Goal: Task Accomplishment & Management: Use online tool/utility

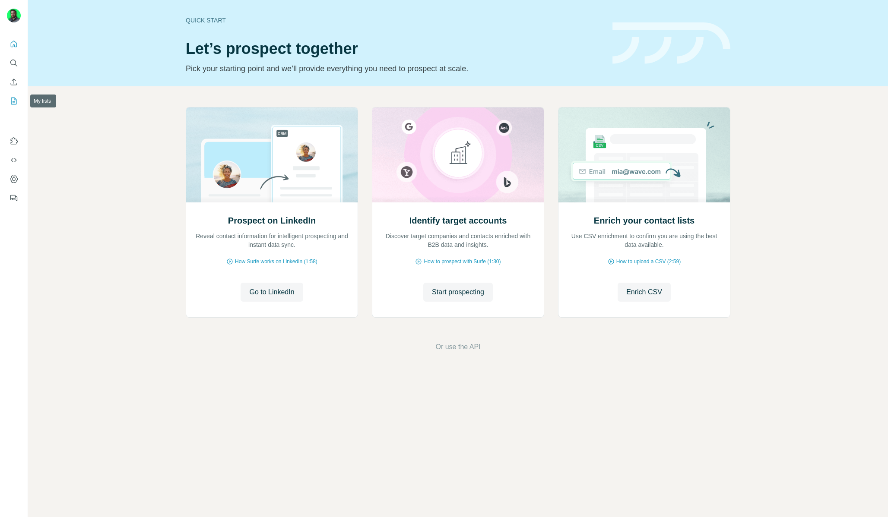
click at [13, 99] on icon "My lists" at bounding box center [13, 101] width 9 height 9
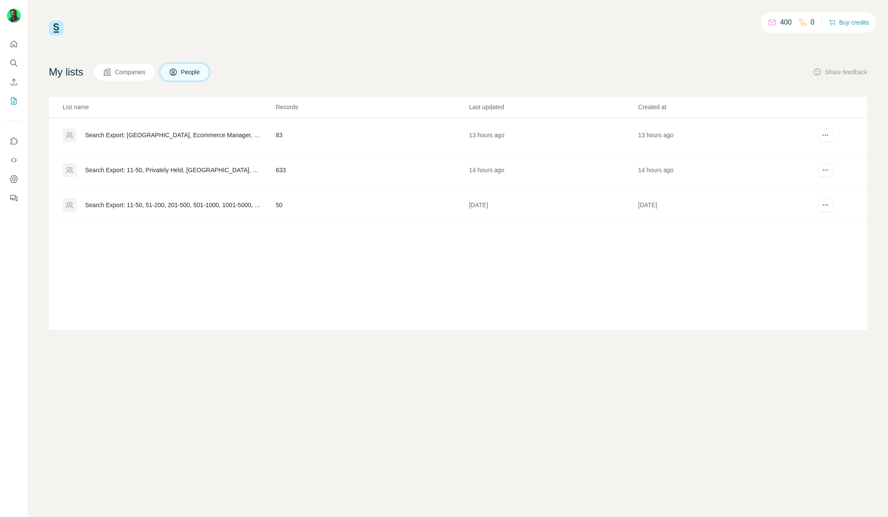
click at [194, 173] on div "Search Export: 11-50, Privately Held, [GEOGRAPHIC_DATA], Ecommerce Manager, Dir…" at bounding box center [173, 170] width 176 height 9
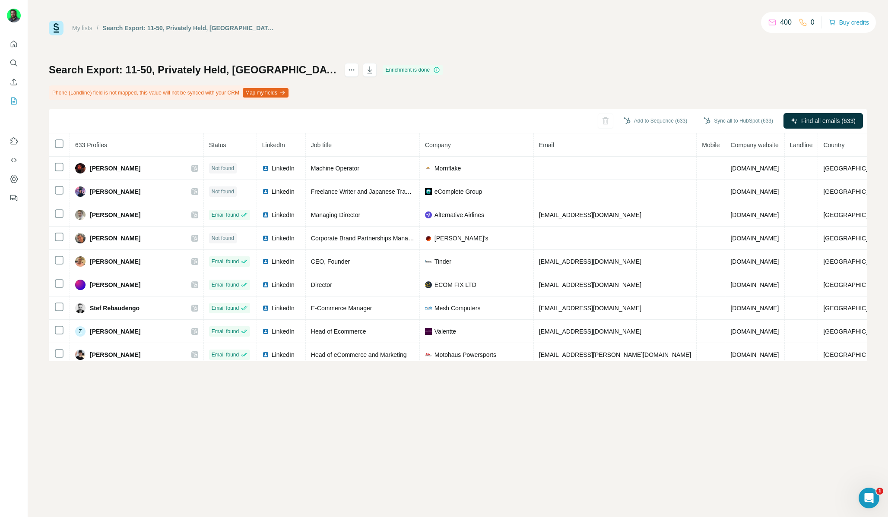
click at [287, 92] on button "Map my fields" at bounding box center [266, 92] width 46 height 9
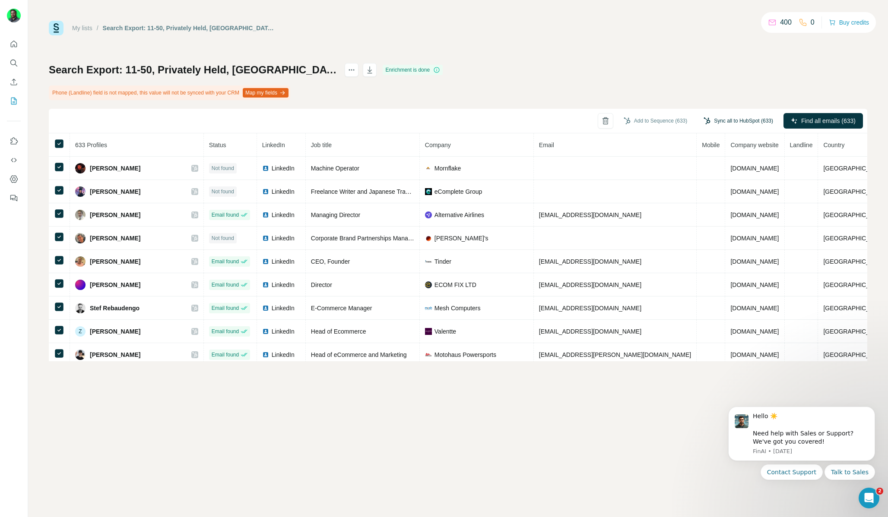
click at [729, 120] on button "Sync all to HubSpot (633)" at bounding box center [738, 120] width 82 height 13
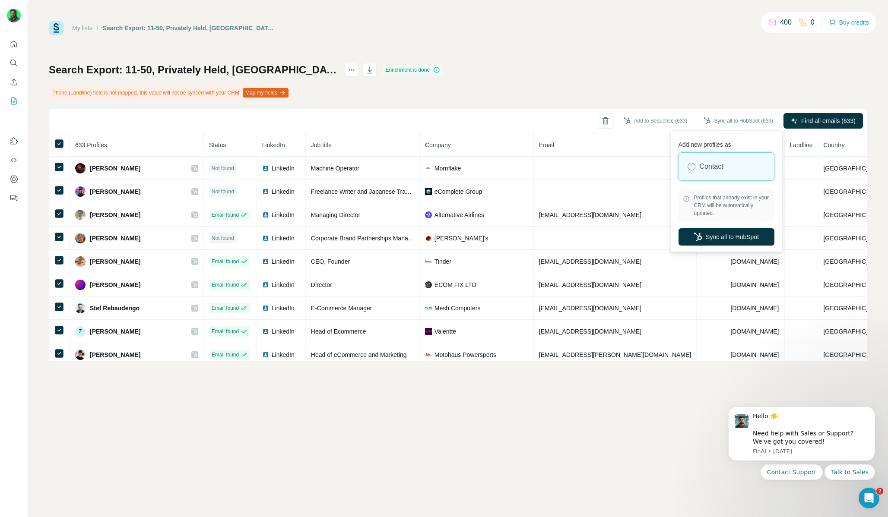
click at [685, 199] on icon at bounding box center [686, 199] width 7 height 7
click at [711, 239] on button "Sync all to HubSpot" at bounding box center [726, 236] width 96 height 17
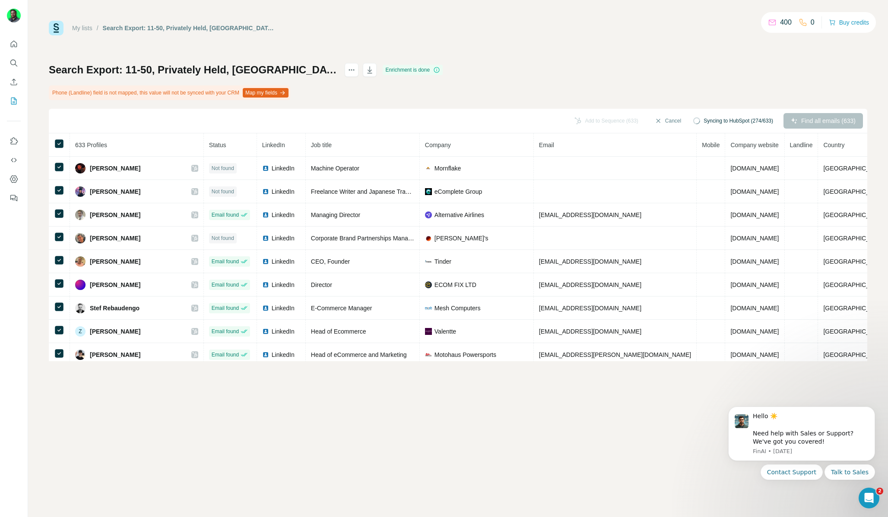
click at [139, 104] on div "Search Export: 11-50, Privately Held, United Kingdom, Ecommerce Manager, Direct…" at bounding box center [458, 212] width 818 height 298
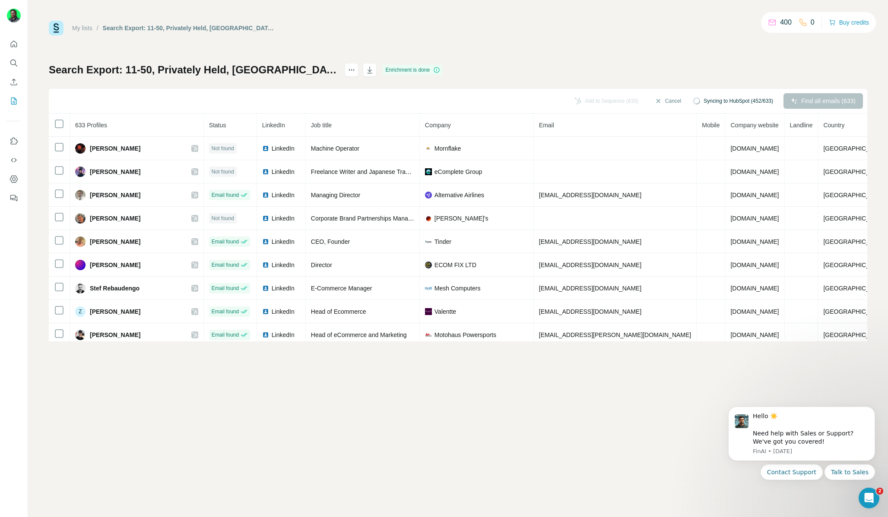
click at [419, 41] on div "My lists / Search Export: 11-50, Privately Held, [GEOGRAPHIC_DATA], Ecommerce M…" at bounding box center [458, 181] width 818 height 321
click at [356, 67] on icon "actions" at bounding box center [351, 70] width 9 height 9
click at [730, 98] on button "Sync all to HubSpot (633)" at bounding box center [738, 101] width 82 height 13
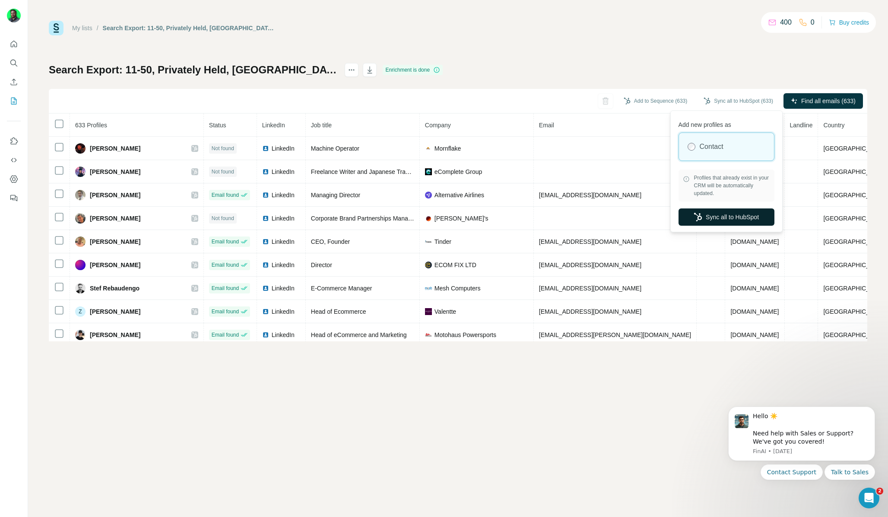
click at [710, 223] on button "Sync all to HubSpot" at bounding box center [726, 217] width 96 height 17
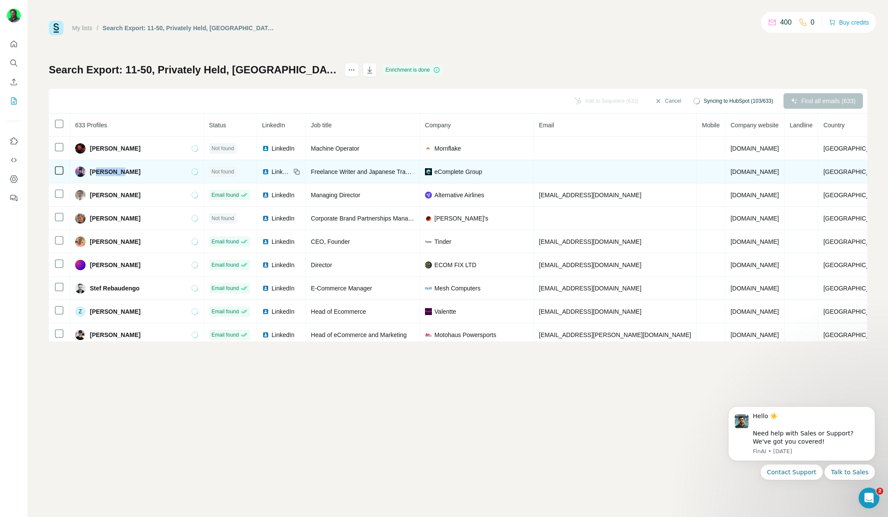
drag, startPoint x: 128, startPoint y: 171, endPoint x: 99, endPoint y: 171, distance: 29.4
click at [99, 171] on div "[PERSON_NAME]" at bounding box center [136, 172] width 123 height 10
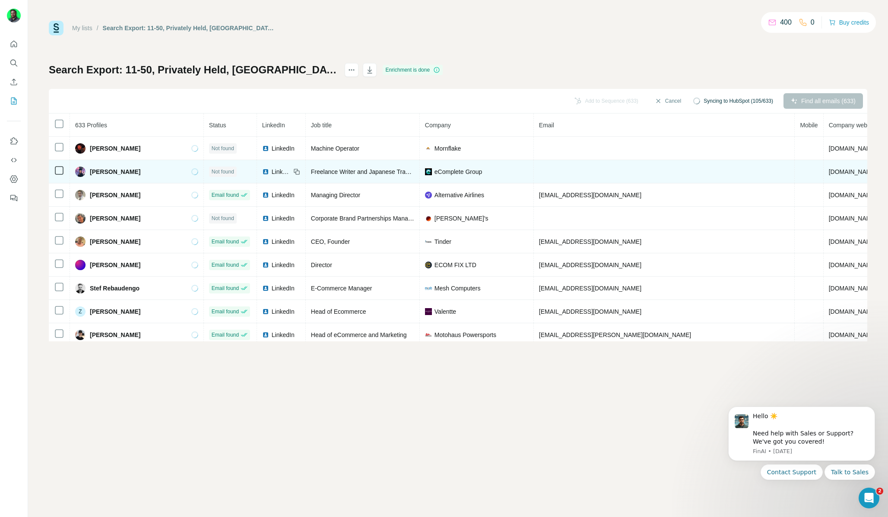
click at [118, 174] on span "[PERSON_NAME]" at bounding box center [115, 172] width 51 height 9
drag, startPoint x: 126, startPoint y: 171, endPoint x: 90, endPoint y: 172, distance: 35.8
click at [90, 171] on div "[PERSON_NAME]" at bounding box center [136, 172] width 123 height 10
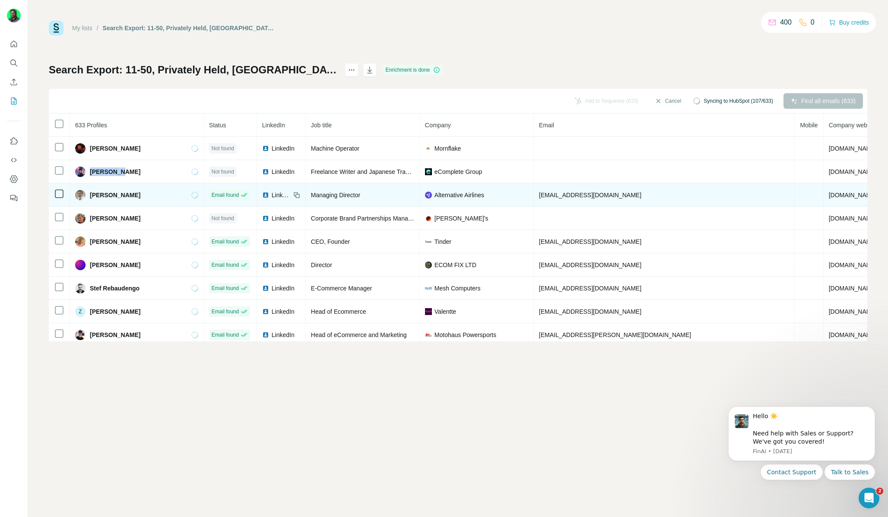
copy span "[PERSON_NAME]"
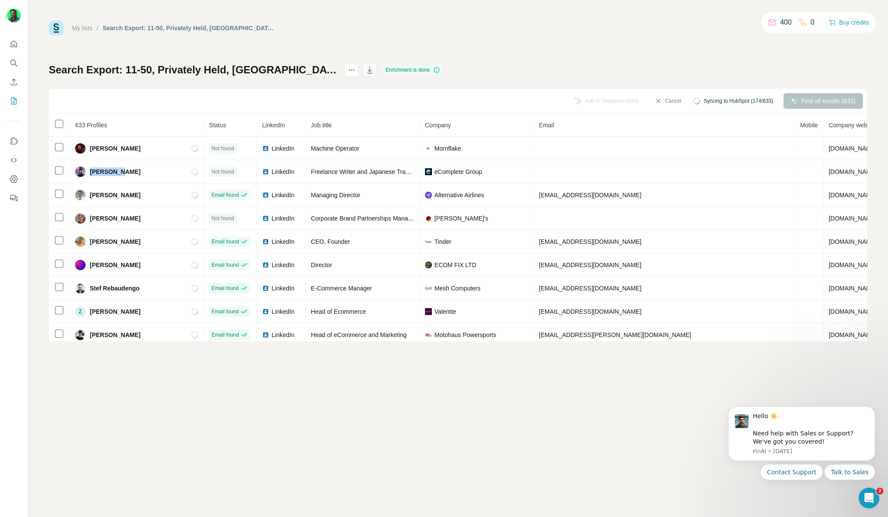
click at [374, 73] on icon "button" at bounding box center [369, 70] width 9 height 9
